Goal: Task Accomplishment & Management: Manage account settings

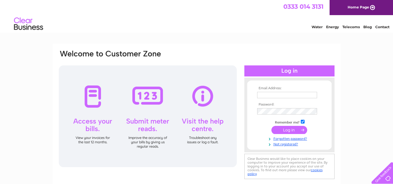
type input "surjbahia21@yahoo.co.uk"
click at [288, 130] on input "submit" at bounding box center [290, 130] width 36 height 8
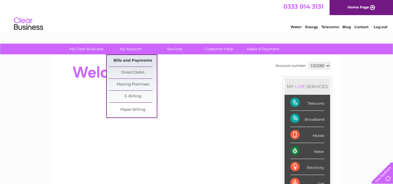
click at [137, 58] on link "Bills and Payments" at bounding box center [133, 61] width 48 height 12
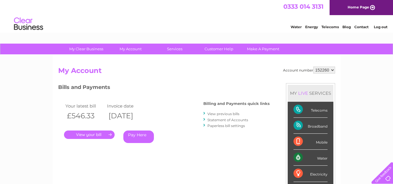
click at [103, 134] on link "." at bounding box center [89, 135] width 51 height 8
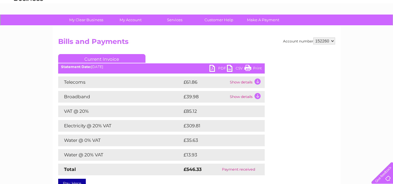
scroll to position [58, 0]
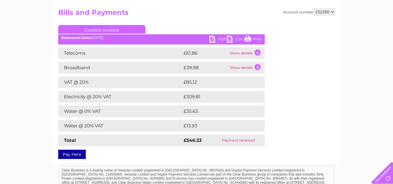
click at [107, 95] on td "Electricity @ 20% VAT" at bounding box center [120, 97] width 124 height 12
click at [217, 43] on link "PDF" at bounding box center [218, 40] width 17 height 8
